Goal: Find specific page/section: Find specific page/section

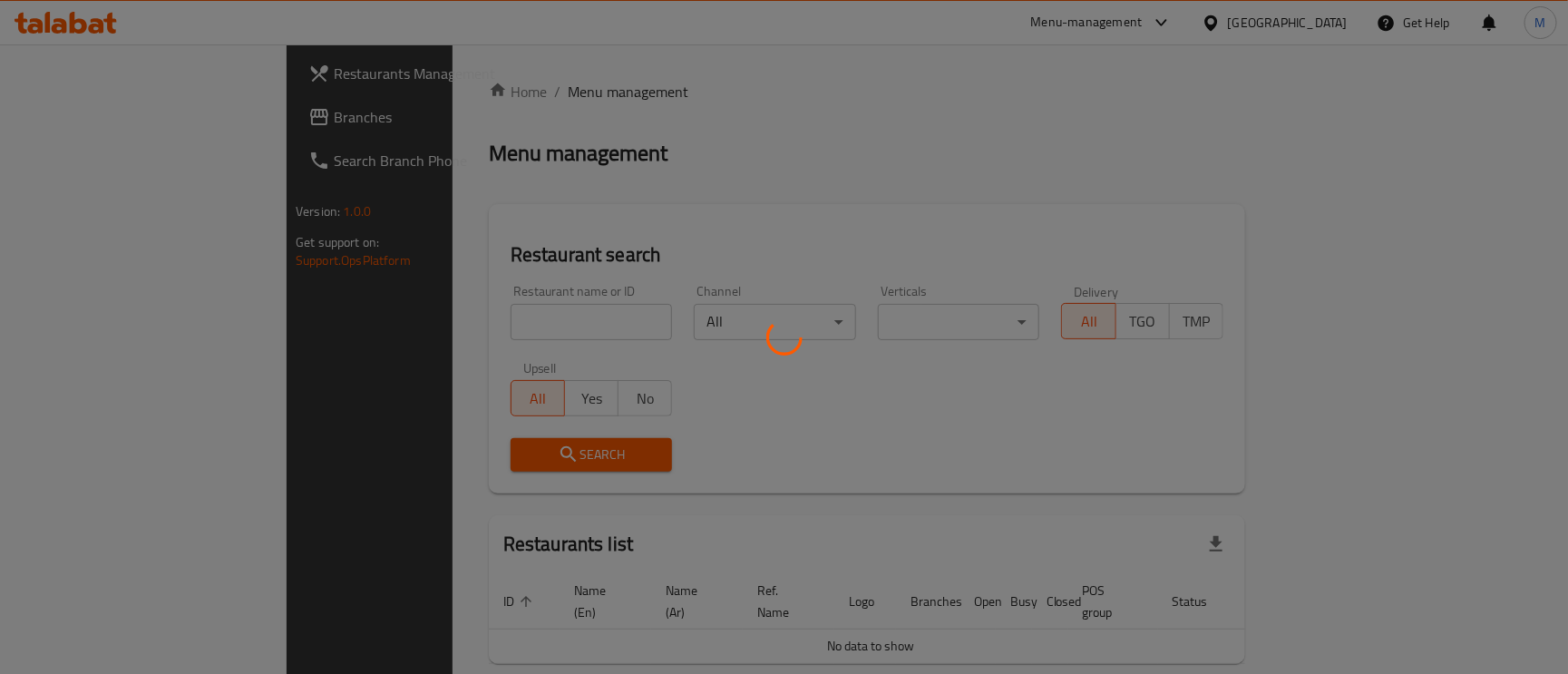
click at [74, 103] on div at bounding box center [784, 337] width 1568 height 674
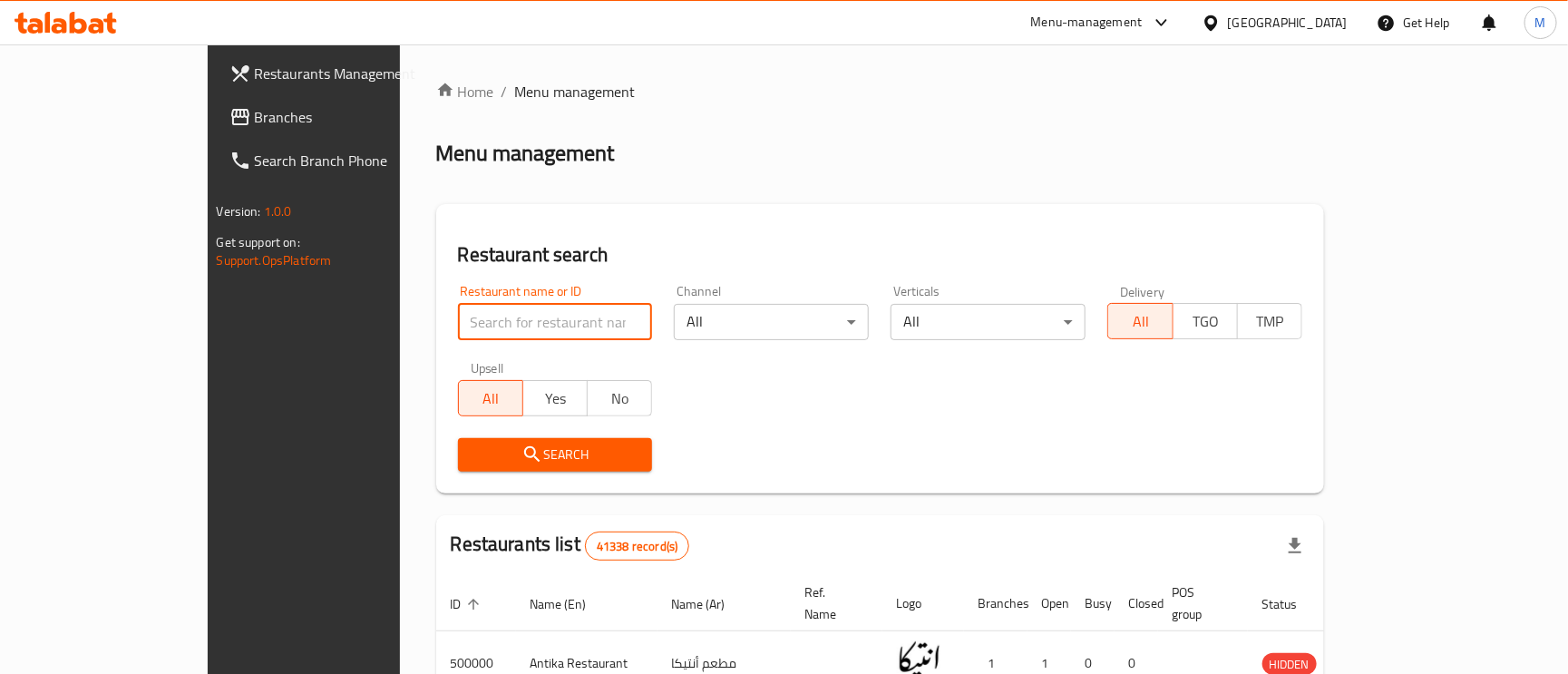
click at [471, 306] on input "search" at bounding box center [555, 322] width 195 height 37
paste input "342481659"
type input "342481659"
click at [255, 107] on span "Branches" at bounding box center [355, 117] width 201 height 22
